Goal: Use online tool/utility: Utilize a website feature to perform a specific function

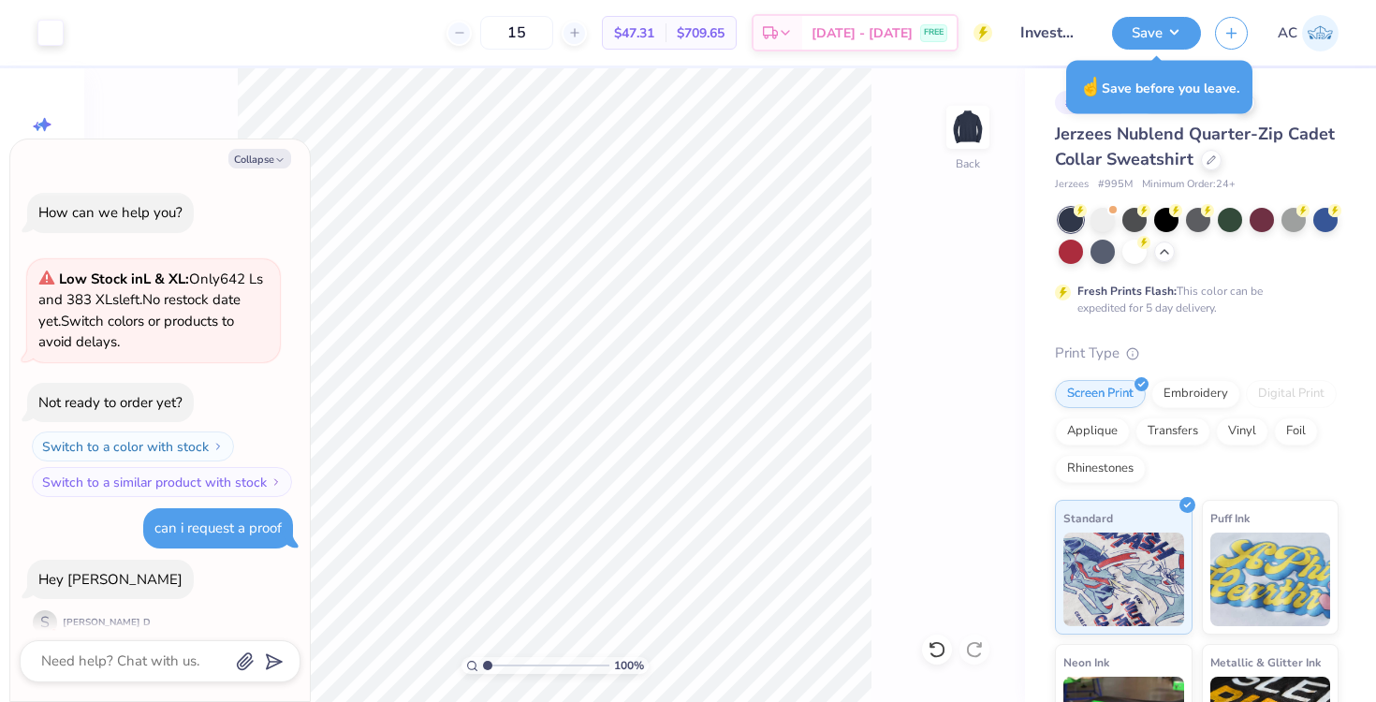
scroll to position [286, 0]
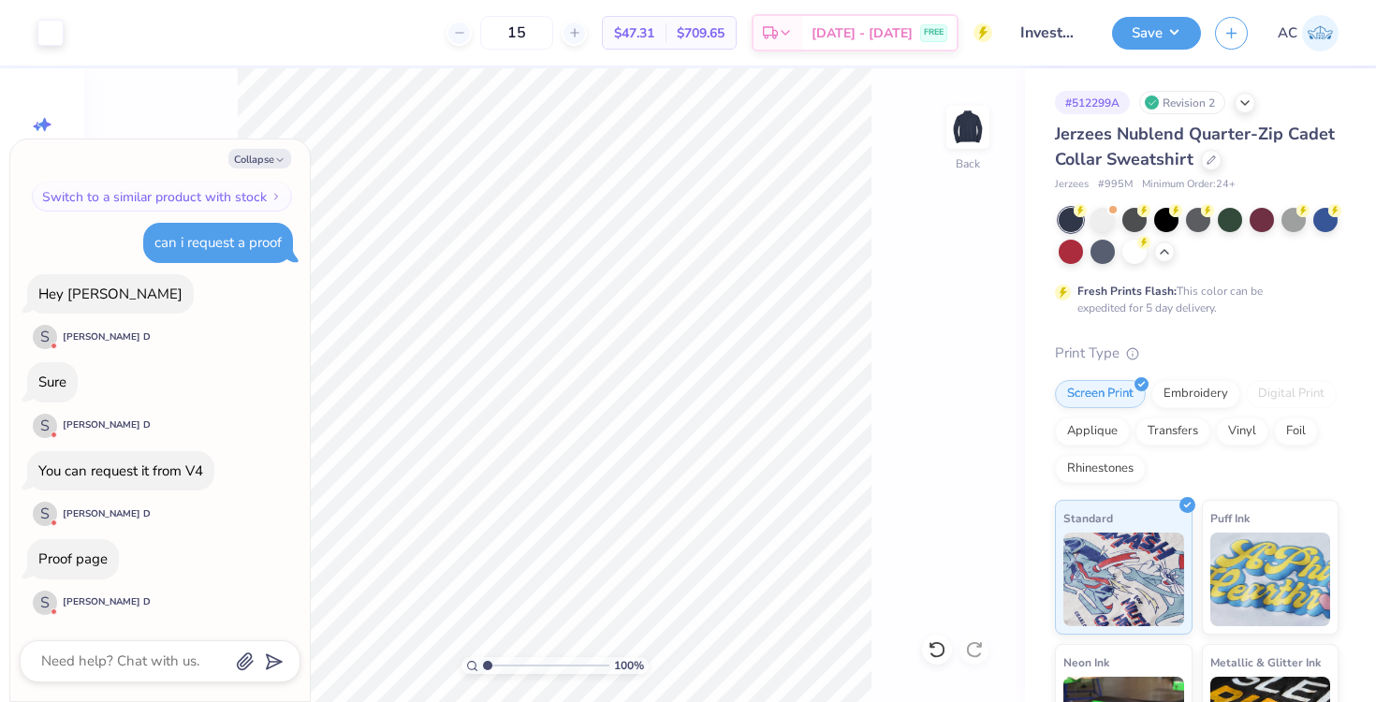
type textarea "x"
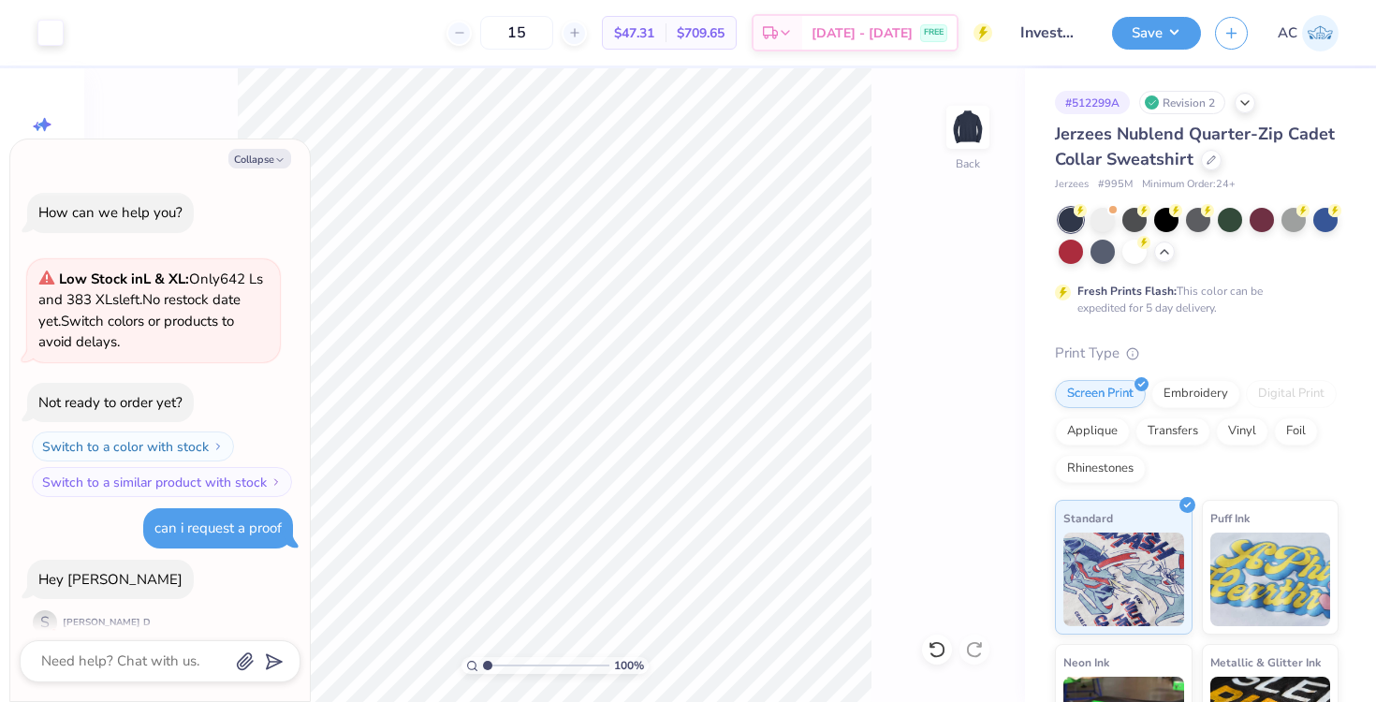
scroll to position [286, 0]
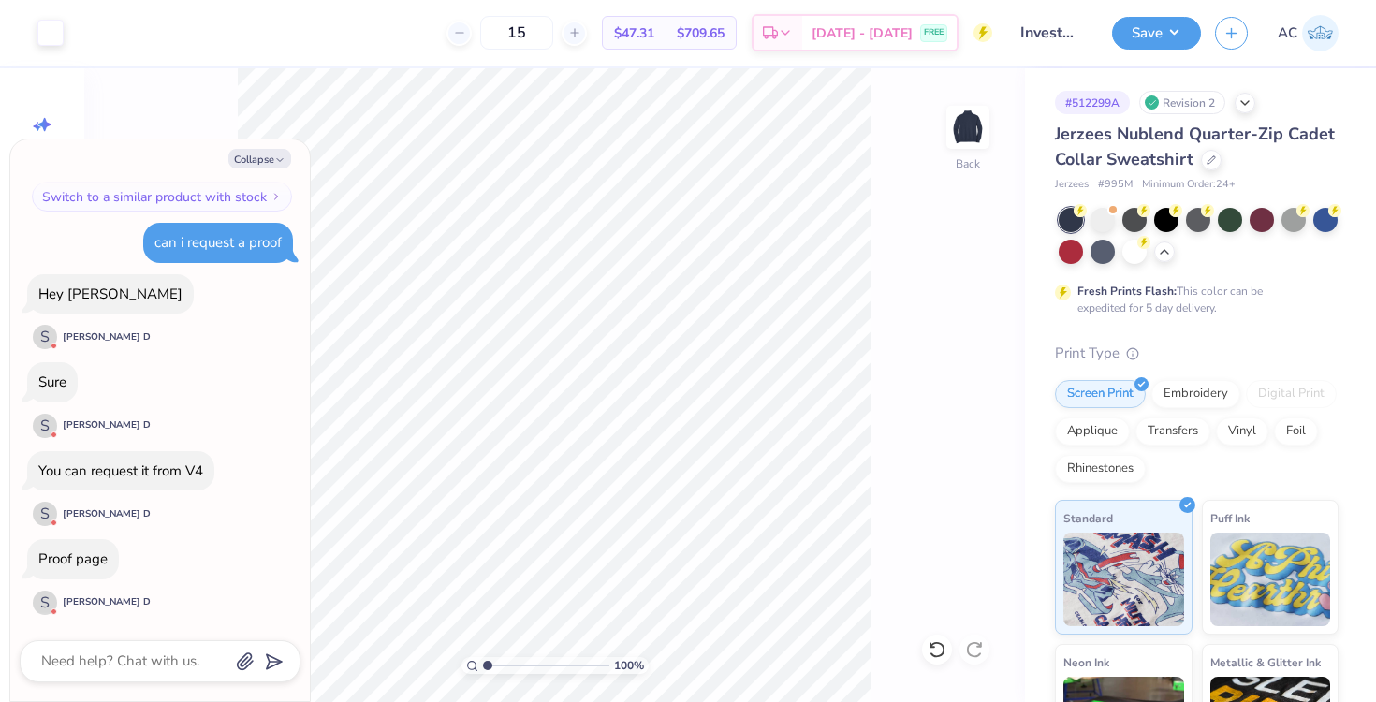
type textarea "x"
